Goal: Information Seeking & Learning: Learn about a topic

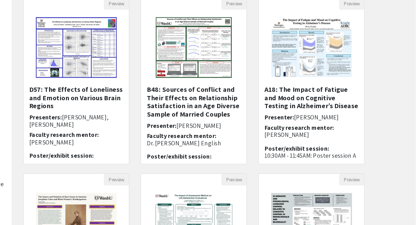
scroll to position [28, 0]
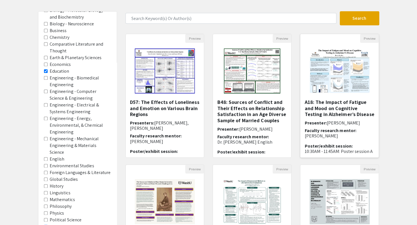
click at [346, 70] on img "Open Presentation <p><strong>A18: The Impact of Fatigue and Mood on Cognitive T…" at bounding box center [339, 71] width 71 height 56
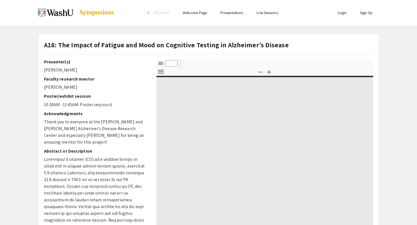
select select "custom"
type input "0"
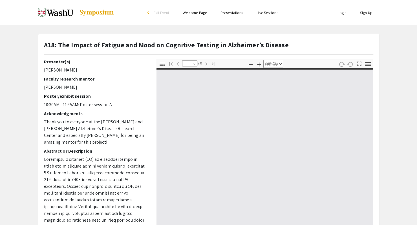
select select "custom"
type input "1"
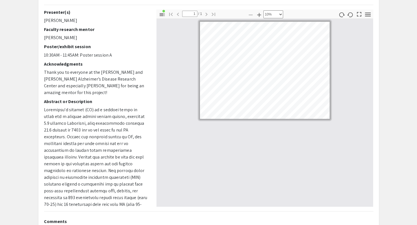
select select "custom"
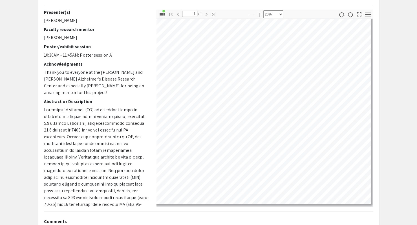
scroll to position [16, 0]
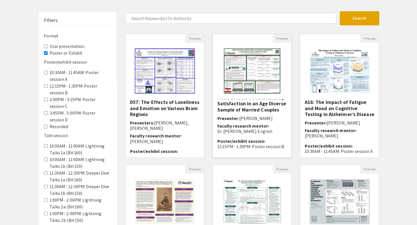
scroll to position [148, 0]
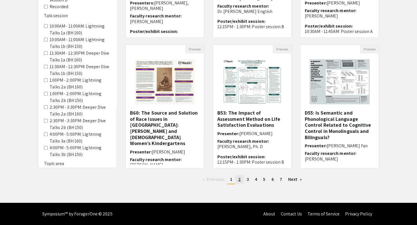
click at [239, 181] on span "2" at bounding box center [239, 179] width 3 height 6
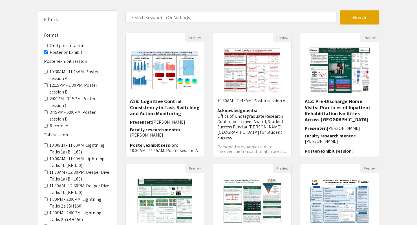
scroll to position [29, 0]
click at [337, 69] on img "Open Presentation <p>A13: Pre-Discharge Home Visits: Practices of Inpatient Reh…" at bounding box center [339, 70] width 71 height 56
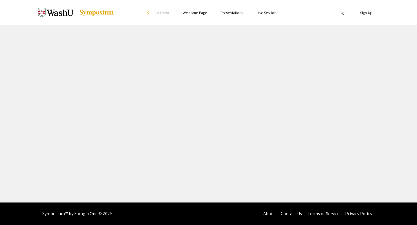
select select "custom"
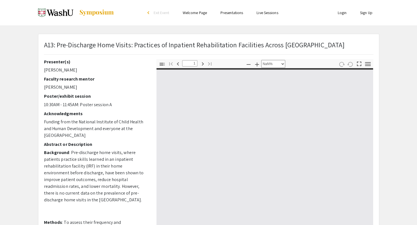
type input "0"
select select "custom"
type input "1"
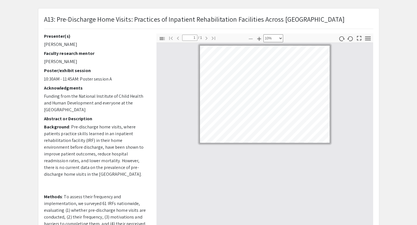
select select "custom"
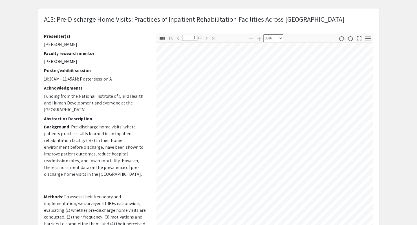
scroll to position [113, 0]
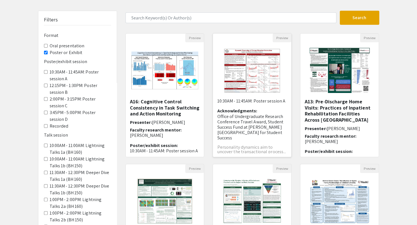
scroll to position [125, 0]
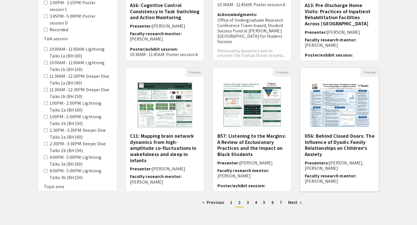
click at [328, 111] on img "Open Presentation <p>D56: Behind Closed Doors: The Influence of Dyadic Family R…" at bounding box center [339, 105] width 71 height 56
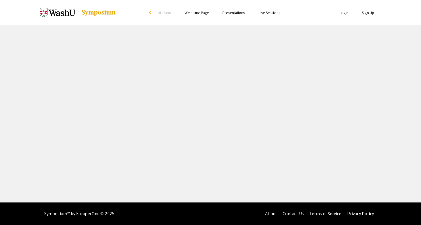
select select "custom"
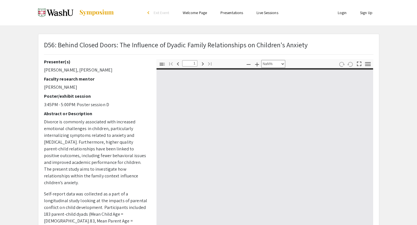
type input "0"
select select "custom"
type input "1"
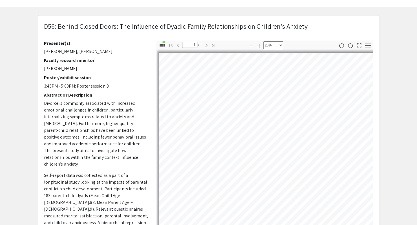
scroll to position [16, 52]
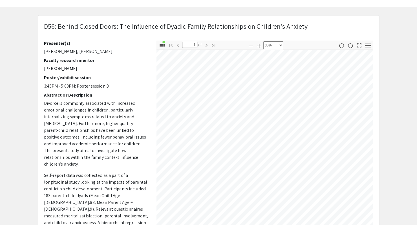
select select "custom"
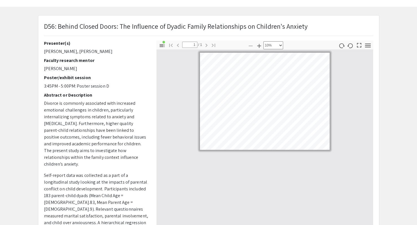
scroll to position [0, 0]
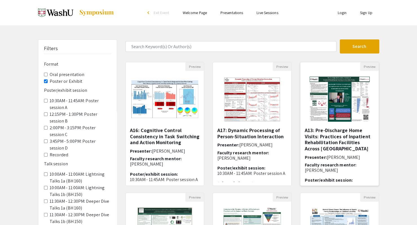
scroll to position [65, 0]
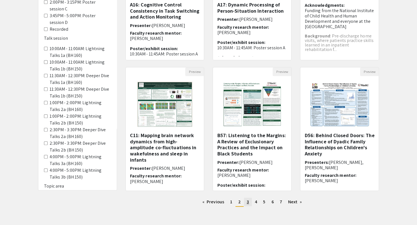
click at [249, 201] on link "page 3" at bounding box center [248, 202] width 8 height 8
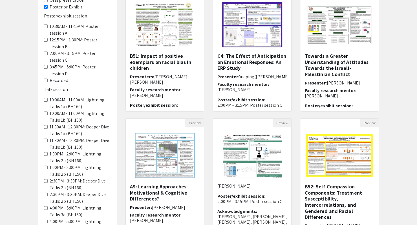
scroll to position [136, 0]
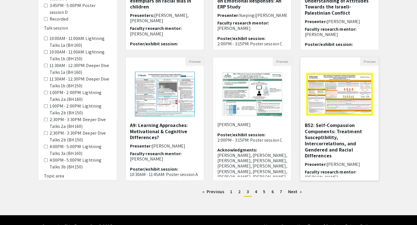
click at [344, 94] on img "Open Presentation <p>B52: Self-Compassion Components: Treatment Susceptibility,…" at bounding box center [339, 94] width 78 height 54
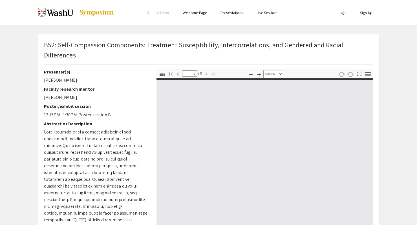
select select "auto"
type input "1"
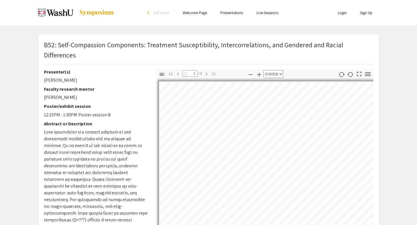
select select "auto"
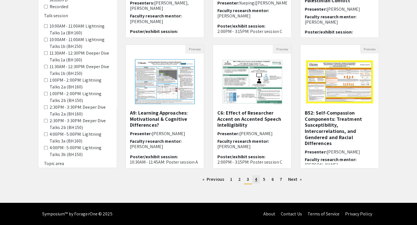
click at [254, 179] on link "page 4" at bounding box center [256, 179] width 8 height 8
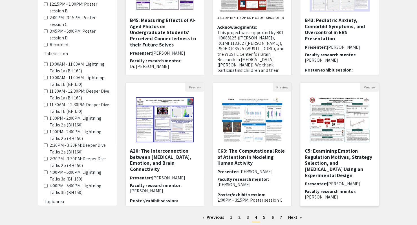
click at [328, 125] on img "Open Presentation <p><strong>C5: Examining Emotion Regulation Motives, Strategy…" at bounding box center [339, 120] width 71 height 56
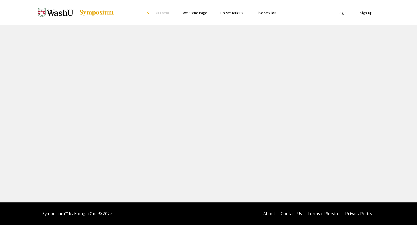
select select "custom"
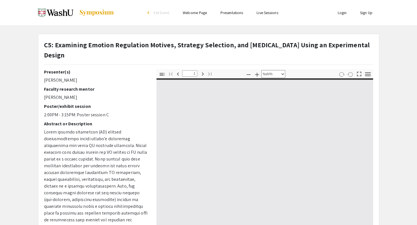
type input "0"
select select "custom"
type input "1"
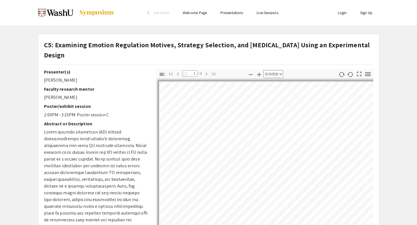
select select "auto"
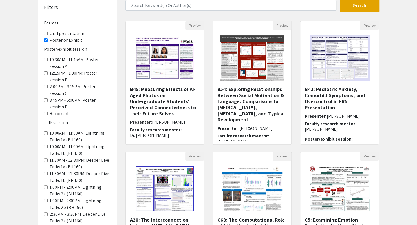
scroll to position [110, 0]
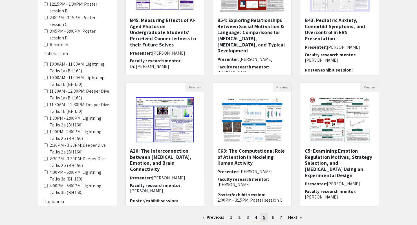
click at [265, 218] on link "page 5" at bounding box center [264, 217] width 8 height 8
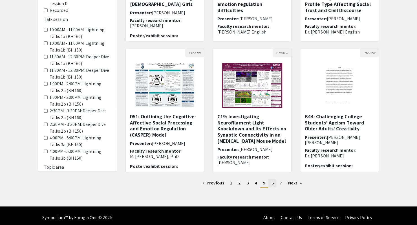
click at [268, 184] on link "page 6" at bounding box center [272, 183] width 8 height 8
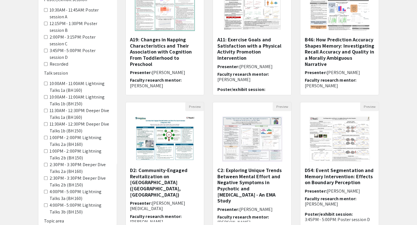
scroll to position [63, 0]
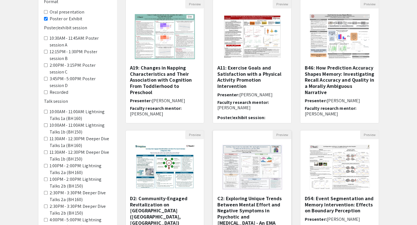
click at [255, 162] on img "Open Presentation <p>C2: Exploring Unique Trends Between Mental Effort and Nega…" at bounding box center [251, 167] width 71 height 56
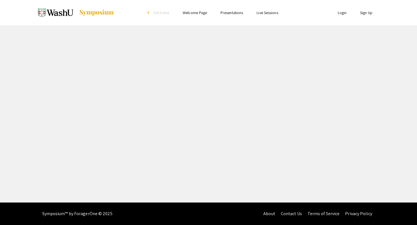
select select "custom"
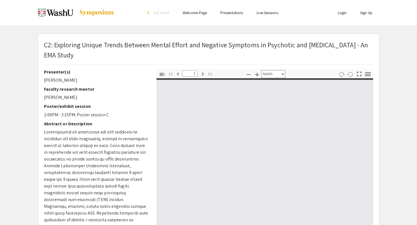
type input "0"
select select "custom"
type input "1"
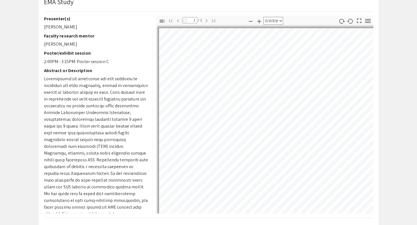
scroll to position [54, 0]
select select "auto"
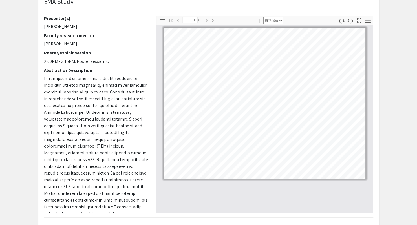
click at [388, 118] on app-presentation "C2: Exploring Unique Trends Between Mental Effort and Negative Symptoms in Psyc…" at bounding box center [208, 127] width 417 height 295
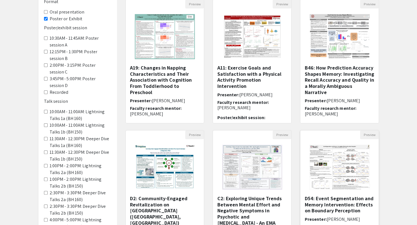
scroll to position [148, 0]
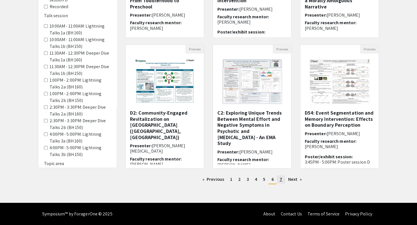
click at [279, 179] on span "7" at bounding box center [280, 179] width 3 height 6
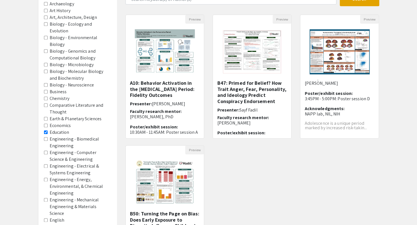
scroll to position [301, 0]
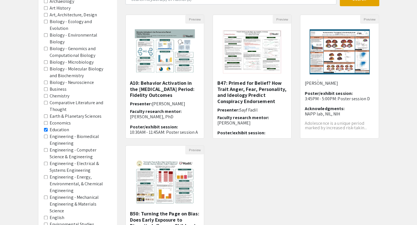
click at [45, 129] on area-Education "Education" at bounding box center [46, 130] width 4 height 4
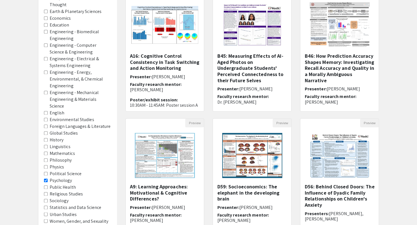
scroll to position [75, 0]
click at [45, 179] on area-Psychology "Psychology" at bounding box center [46, 180] width 4 height 4
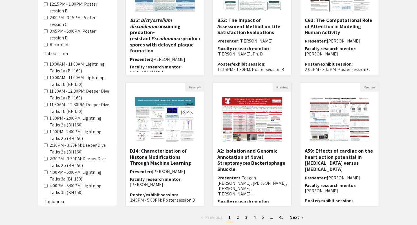
scroll to position [128, 0]
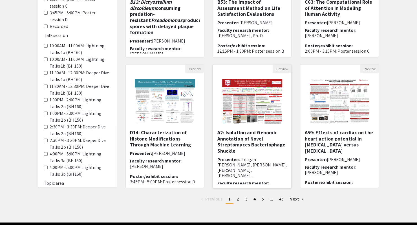
click at [270, 114] on img "Open Presentation <p>A2: Isolation and Genomic Annotation of Novel Streptomyces…" at bounding box center [251, 101] width 71 height 56
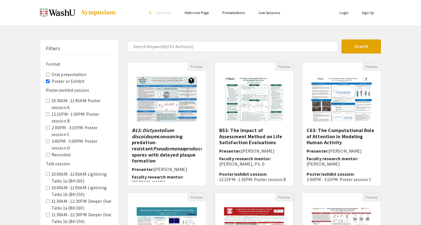
select select "custom"
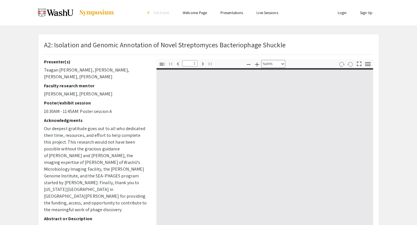
type input "0"
select select "auto"
type input "1"
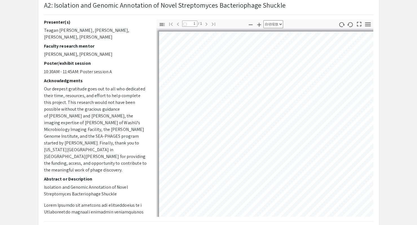
scroll to position [40, 0]
select select "auto"
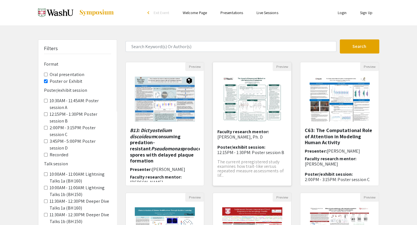
scroll to position [148, 0]
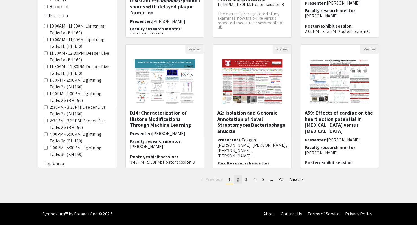
click at [238, 182] on span "2" at bounding box center [237, 179] width 3 height 6
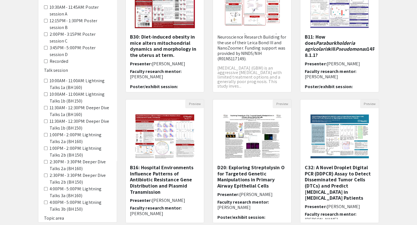
scroll to position [141, 0]
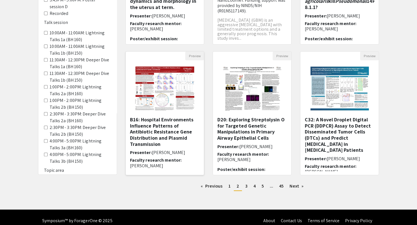
click at [174, 139] on h5 "B16: Hospital Environments Influence Patterns of Antibiotic Resistance Gene Dis…" at bounding box center [165, 132] width 70 height 30
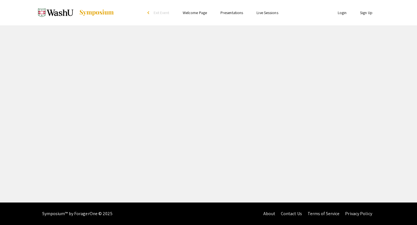
select select "custom"
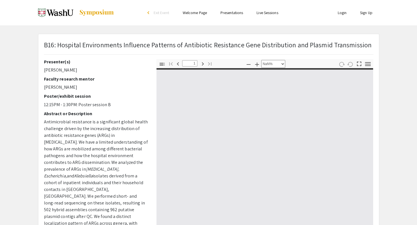
type input "0"
select select "custom"
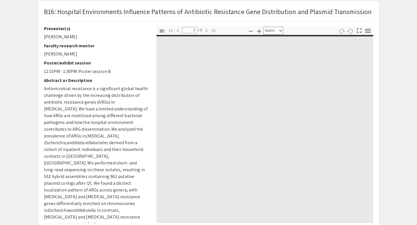
type input "1"
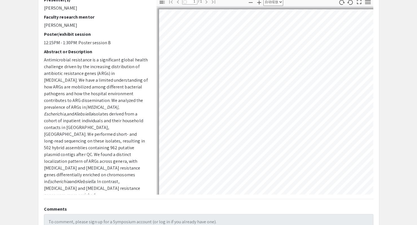
scroll to position [62, 0]
select select "auto"
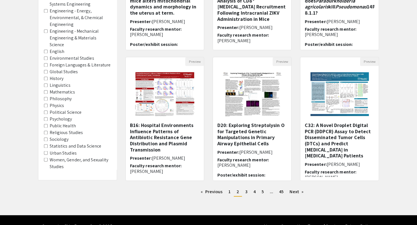
scroll to position [136, 0]
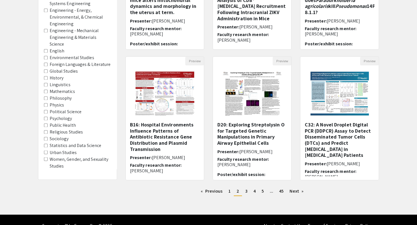
click at [45, 119] on area-Psychology "Psychology" at bounding box center [46, 119] width 4 height 4
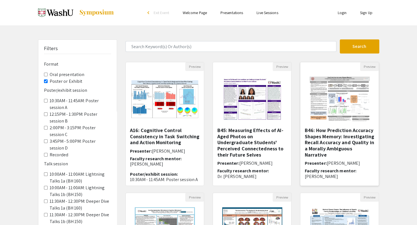
scroll to position [86, 0]
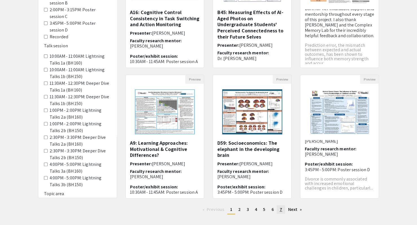
click at [280, 212] on span "7" at bounding box center [280, 209] width 3 height 6
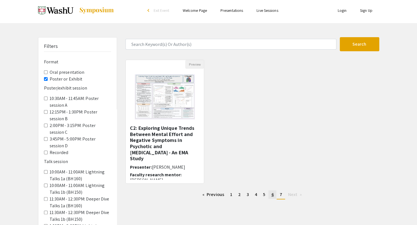
click at [272, 197] on span "6" at bounding box center [272, 195] width 2 height 6
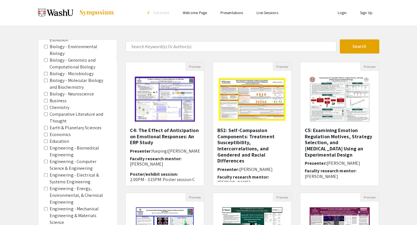
click at [46, 135] on area-Economics "Economics" at bounding box center [46, 135] width 4 height 4
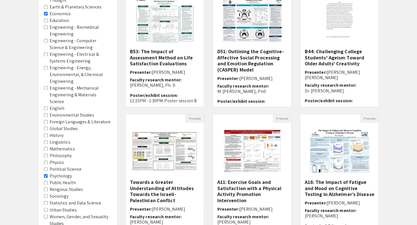
click at [46, 174] on area-Psychology "Psychology" at bounding box center [46, 176] width 4 height 4
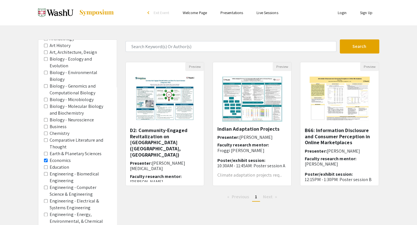
click at [44, 162] on area-Economics "Economics" at bounding box center [46, 161] width 4 height 4
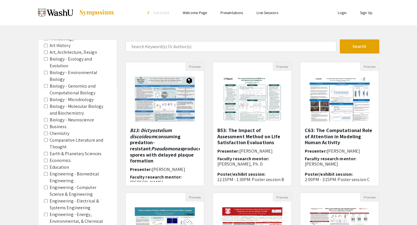
scroll to position [63, 0]
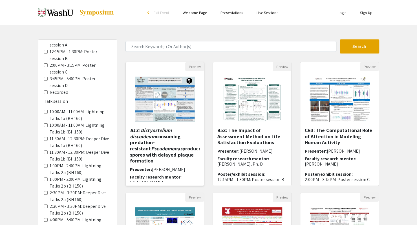
click at [170, 109] on img "Open Presentation <p><em>B13: Dictyostelium discoideum&nbsp;</em>consuming pred…" at bounding box center [164, 99] width 71 height 56
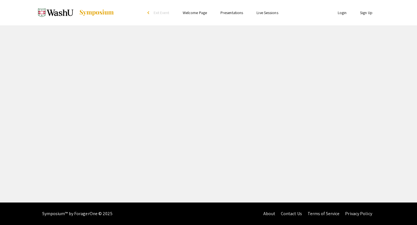
select select "custom"
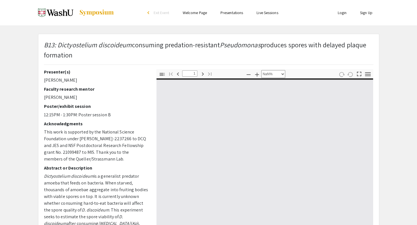
type input "0"
select select "custom"
type input "1"
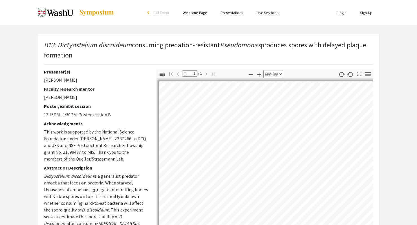
select select "auto"
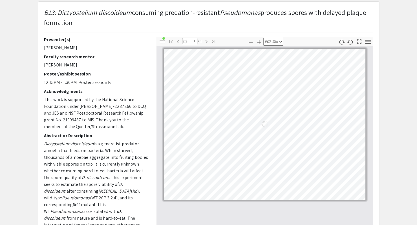
scroll to position [36, 0]
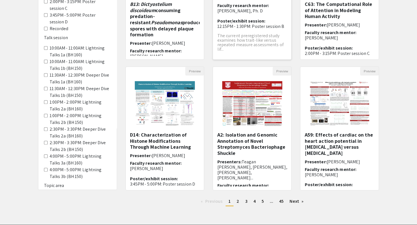
scroll to position [127, 0]
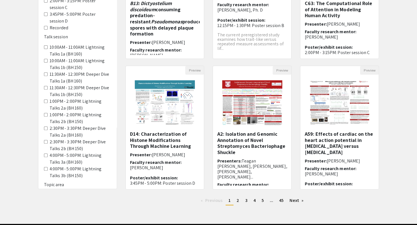
click at [237, 206] on div "Previous page 1 / 45 You're on page 1 page 2 page 3 page 4 page 5 page ... page…" at bounding box center [252, 203] width 262 height 14
click at [239, 201] on link "page 2" at bounding box center [237, 200] width 8 height 8
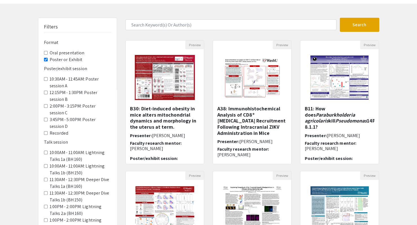
scroll to position [22, 0]
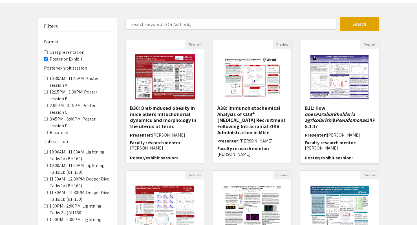
click at [325, 66] on img at bounding box center [339, 77] width 71 height 56
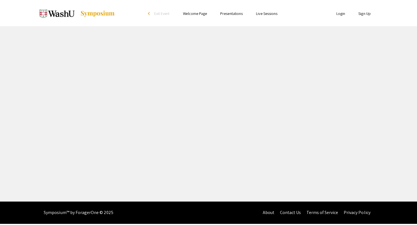
select select "custom"
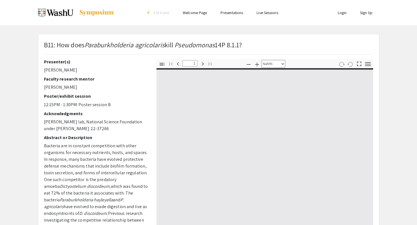
type input "0"
select select "custom"
type input "1"
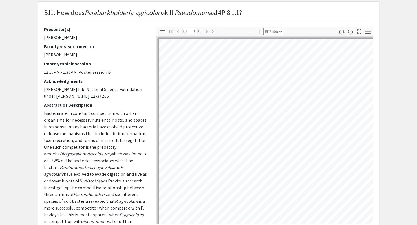
scroll to position [33, 0]
select select "auto"
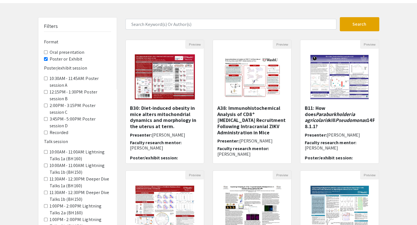
scroll to position [48, 0]
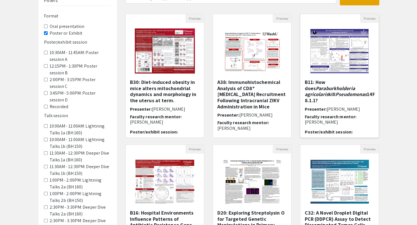
click at [327, 44] on img at bounding box center [339, 51] width 71 height 56
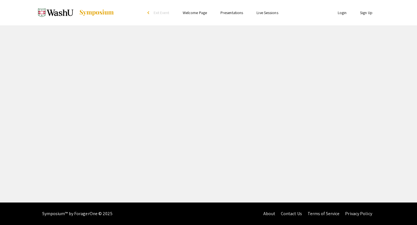
select select "custom"
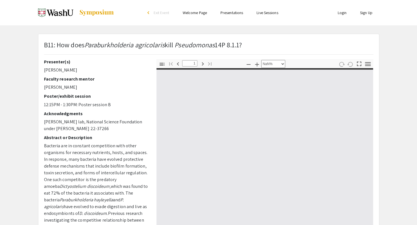
type input "0"
select select "custom"
type input "1"
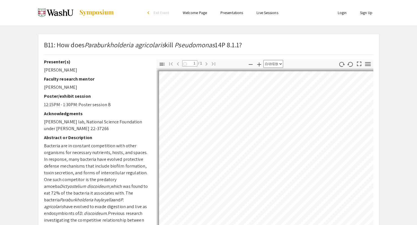
scroll to position [31, 0]
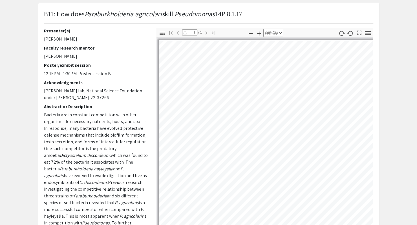
select select "auto"
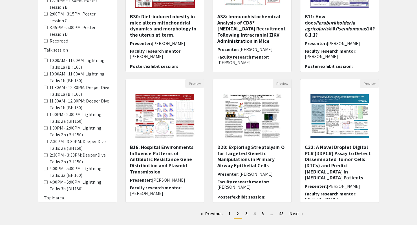
scroll to position [128, 0]
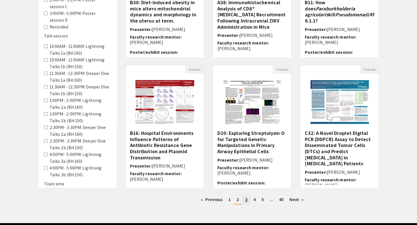
click at [244, 203] on link "page 3" at bounding box center [246, 199] width 8 height 8
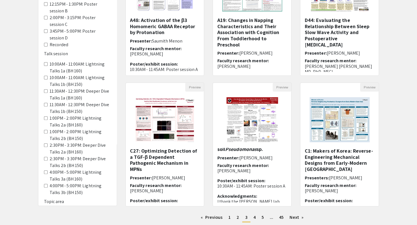
scroll to position [118, 0]
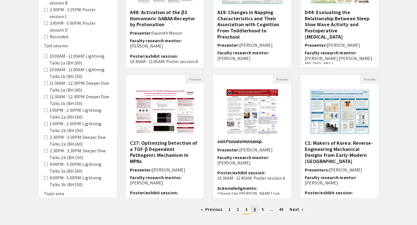
click at [255, 210] on link "page 4" at bounding box center [254, 209] width 8 height 8
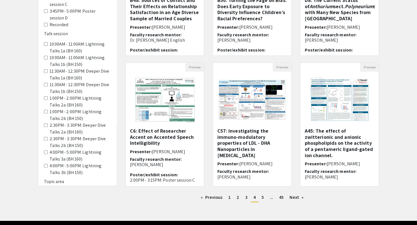
scroll to position [130, 0]
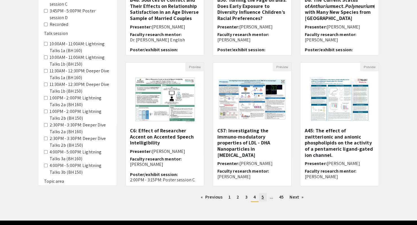
click at [263, 199] on span "5" at bounding box center [262, 197] width 2 height 6
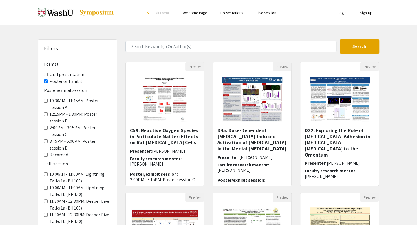
scroll to position [19, 0]
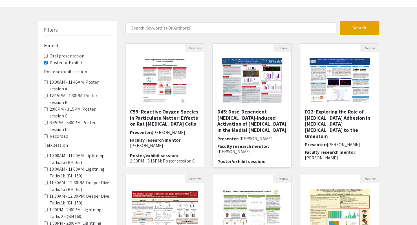
click at [271, 88] on img "Open Presentation <p>D45: Dose-Dependent Morphine-Induced Activation of Choline…" at bounding box center [251, 80] width 71 height 56
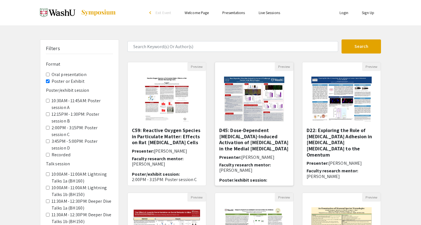
select select "custom"
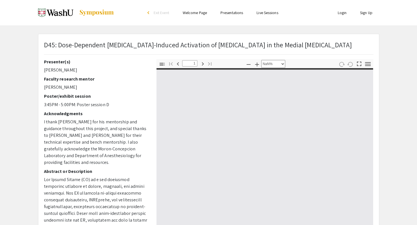
type input "0"
select select "custom"
type input "1"
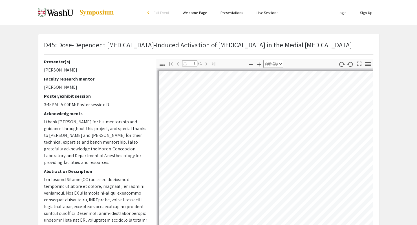
scroll to position [24, 0]
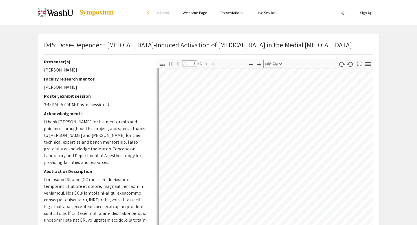
select select "auto"
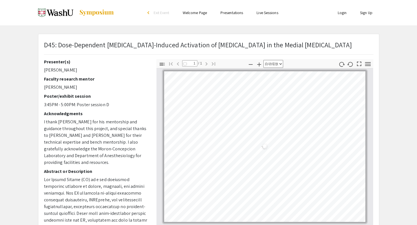
scroll to position [0, 0]
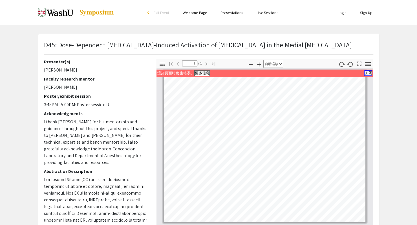
click at [368, 73] on button "关闭" at bounding box center [368, 72] width 8 height 5
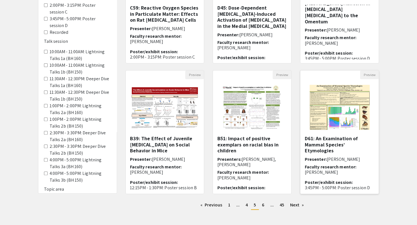
scroll to position [123, 0]
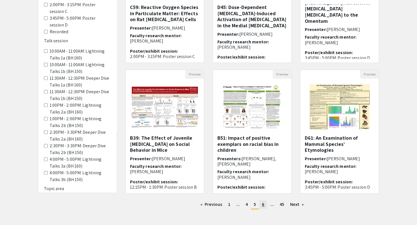
click at [263, 206] on span "6" at bounding box center [263, 204] width 2 height 6
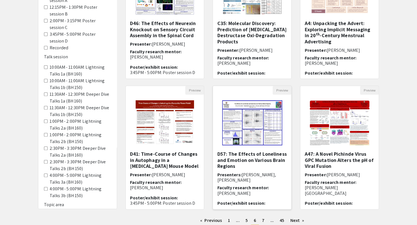
scroll to position [148, 0]
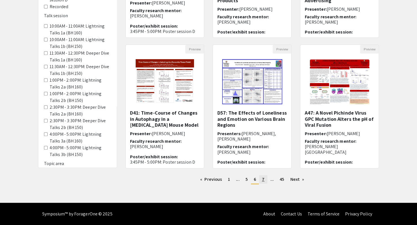
click at [264, 182] on span "7" at bounding box center [263, 179] width 3 height 6
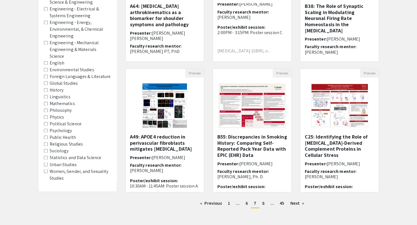
scroll to position [142, 0]
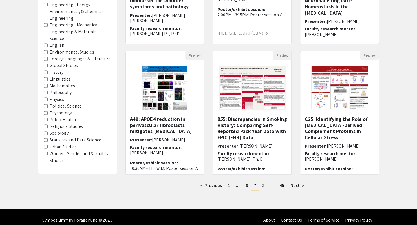
click at [46, 113] on area-Psychology "Psychology" at bounding box center [46, 113] width 4 height 4
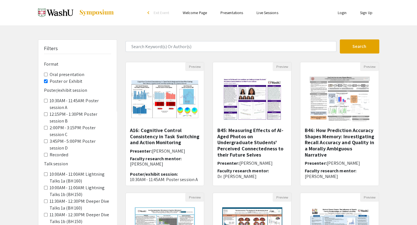
click at [390, 137] on div "Filters Format Oral presentation Poster or Exhibit Poster/exhibit session 10:30…" at bounding box center [208, 187] width 417 height 297
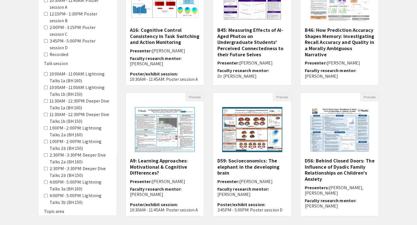
scroll to position [141, 0]
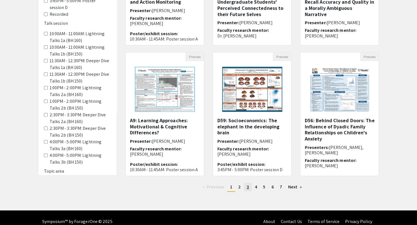
click at [246, 190] on link "page 3" at bounding box center [248, 187] width 8 height 8
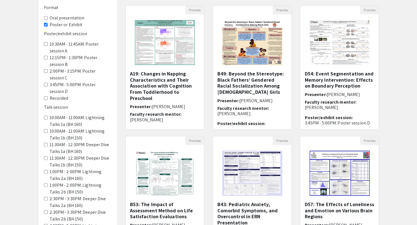
scroll to position [56, 0]
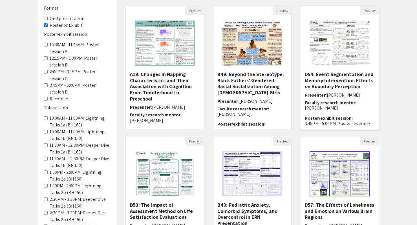
click at [352, 75] on h5 "D54: Event Segmentation and Memory Intervention: Effects on Boundary Perception" at bounding box center [339, 80] width 70 height 18
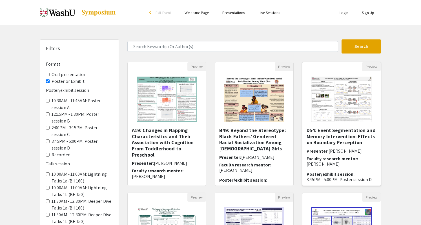
select select "custom"
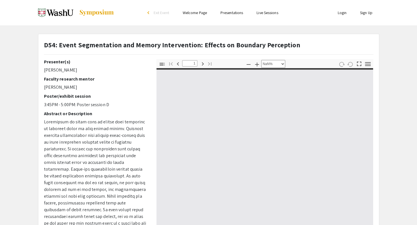
type input "0"
select select "custom"
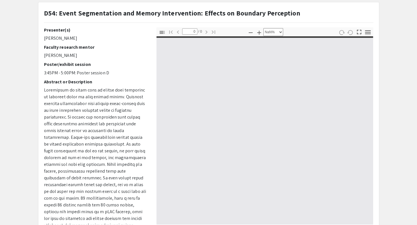
scroll to position [33, 0]
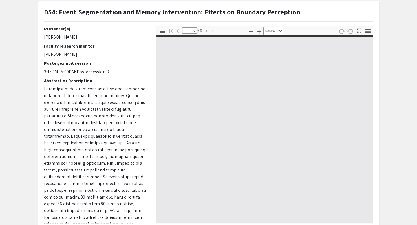
type input "1"
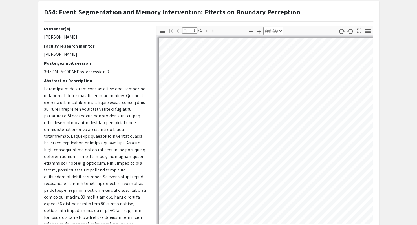
select select "auto"
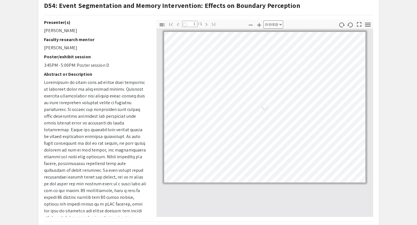
scroll to position [40, 0]
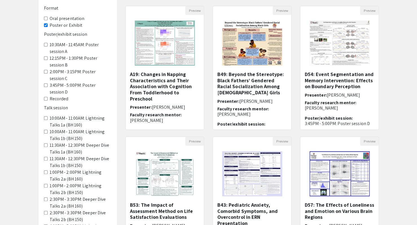
scroll to position [146, 0]
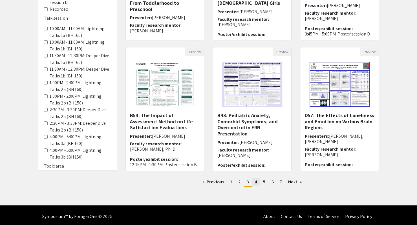
click at [255, 184] on span "4" at bounding box center [256, 182] width 2 height 6
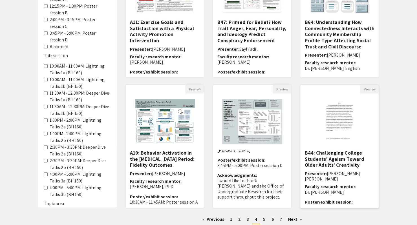
scroll to position [148, 0]
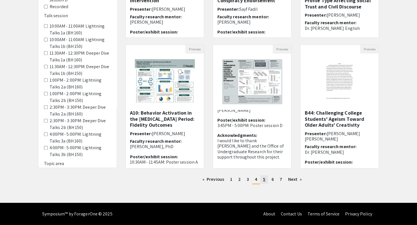
click at [265, 181] on span "5" at bounding box center [264, 179] width 2 height 6
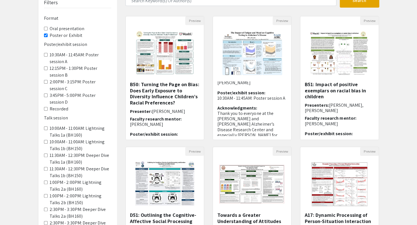
scroll to position [47, 0]
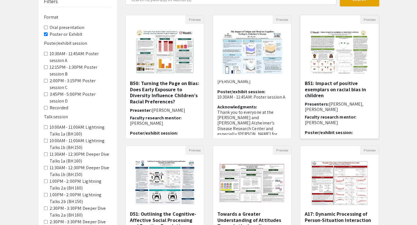
click at [344, 64] on img "Open Presentation <p>B51: Impact of positive exemplars on racial bias in childr…" at bounding box center [339, 52] width 71 height 56
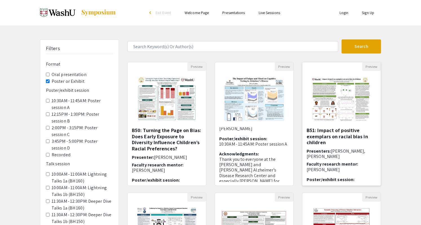
select select "custom"
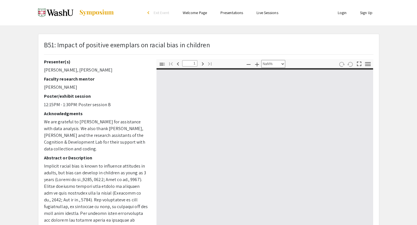
type input "0"
select select "custom"
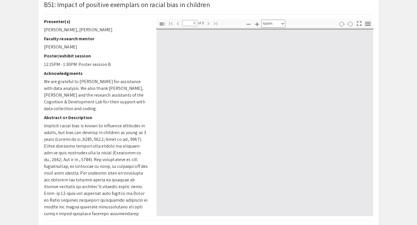
type input "1"
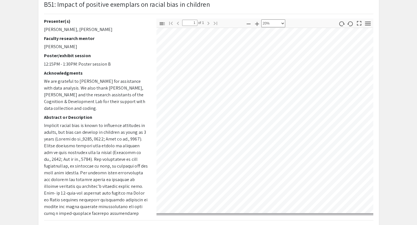
scroll to position [16, 0]
select select "custom"
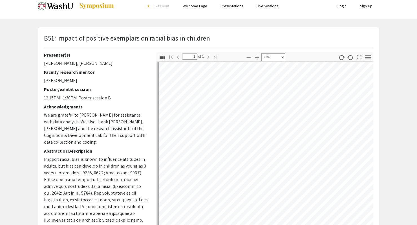
scroll to position [0, 0]
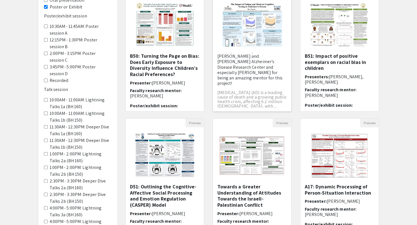
scroll to position [117, 0]
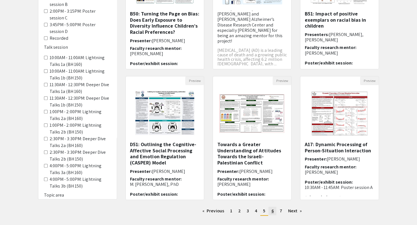
click at [272, 213] on span "6" at bounding box center [272, 211] width 2 height 6
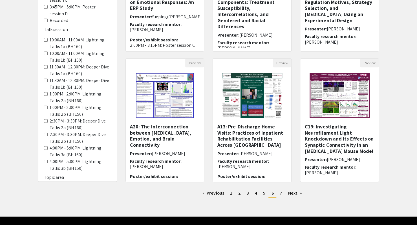
scroll to position [135, 0]
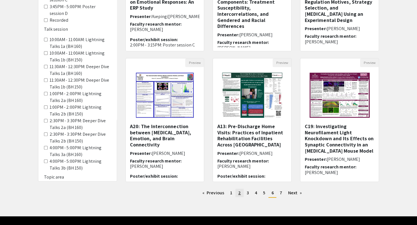
click at [239, 195] on span "2" at bounding box center [239, 193] width 3 height 6
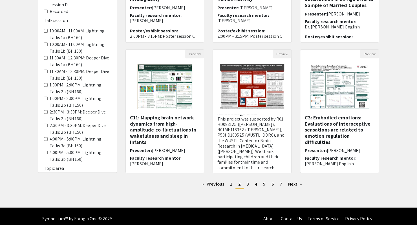
scroll to position [148, 0]
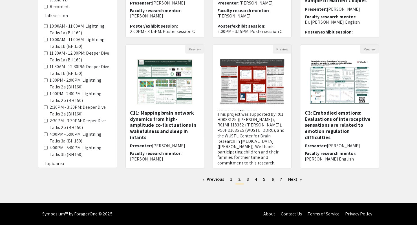
click at [395, 108] on div "Filters Format Oral presentation Poster or Exhibit Poster/exhibit session 10:30…" at bounding box center [208, 39] width 417 height 297
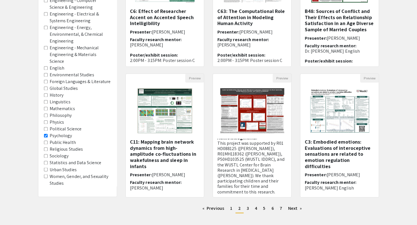
scroll to position [319, 0]
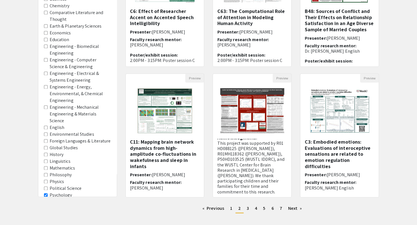
click at [45, 40] on area-Education "Education" at bounding box center [46, 40] width 4 height 4
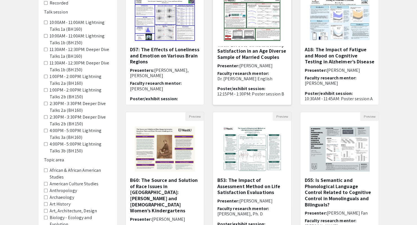
scroll to position [81, 0]
click at [333, 61] on h5 "A18: The Impact of Fatigue and Mood on Cognitive Testing in Alzheimer’s Disease" at bounding box center [339, 56] width 70 height 18
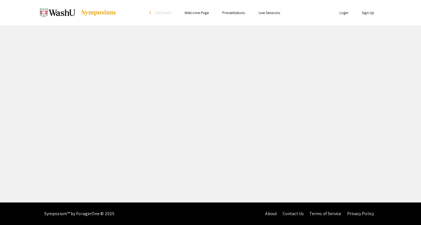
select select "custom"
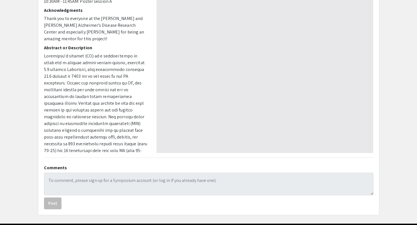
scroll to position [104, 0]
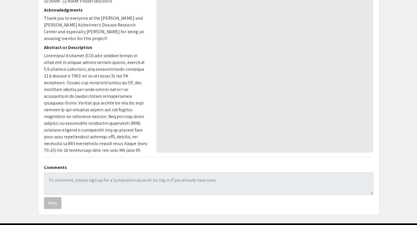
type input "0"
select select "custom"
type input "1"
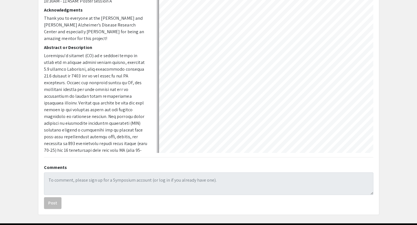
select select "custom"
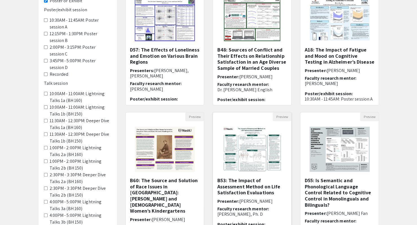
scroll to position [148, 0]
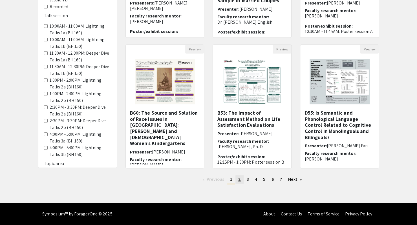
click at [239, 181] on span "2" at bounding box center [239, 179] width 3 height 6
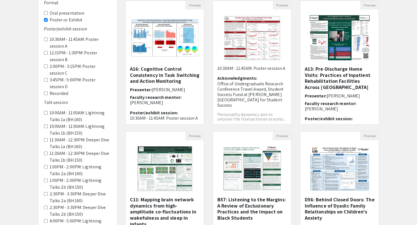
scroll to position [59, 0]
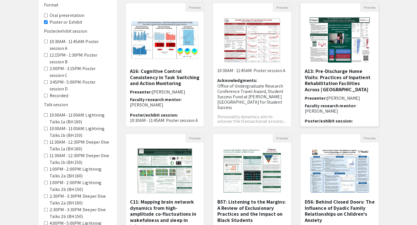
click at [315, 92] on h5 "A13: Pre-Discharge Home Visits: Practices of Inpatient Rehabilitation Facilitie…" at bounding box center [339, 80] width 70 height 24
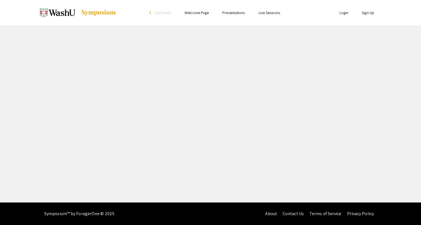
select select "custom"
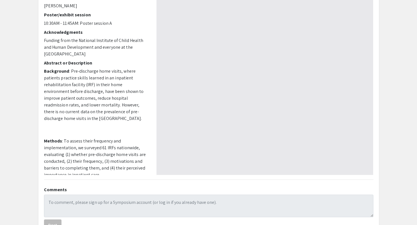
scroll to position [84, 0]
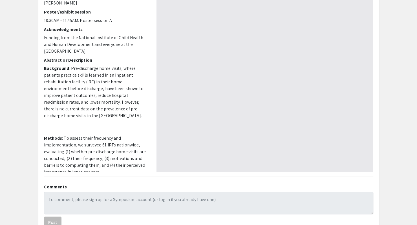
type input "0"
select select "custom"
type input "1"
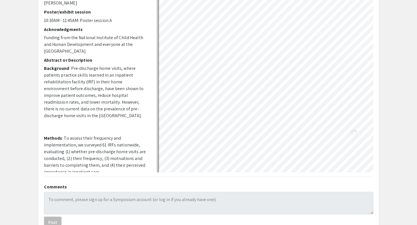
scroll to position [2, 2]
select select "custom"
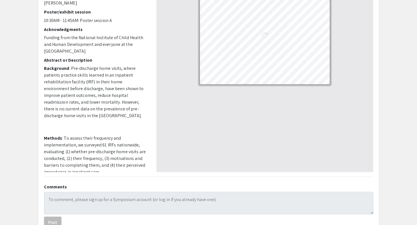
scroll to position [0, 0]
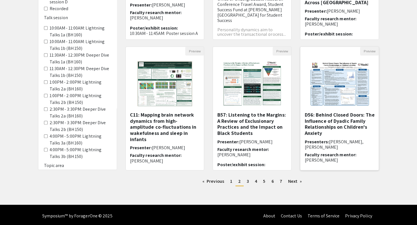
scroll to position [146, 0]
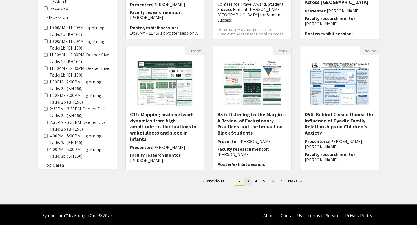
click at [247, 183] on span "3" at bounding box center [247, 181] width 2 height 6
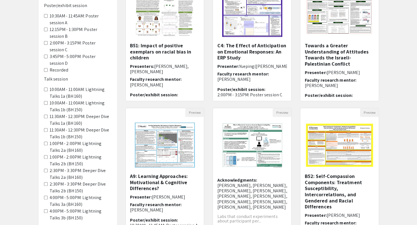
scroll to position [148, 0]
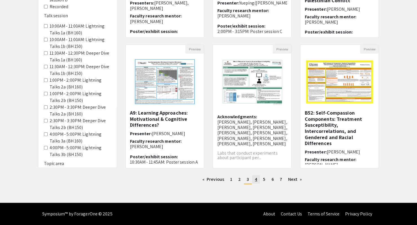
click at [258, 182] on link "page 4" at bounding box center [256, 179] width 8 height 8
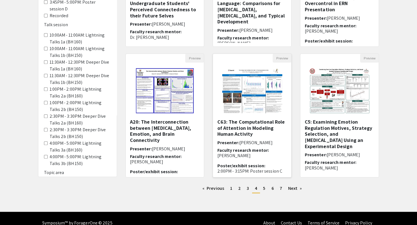
scroll to position [139, 0]
